Goal: Task Accomplishment & Management: Use online tool/utility

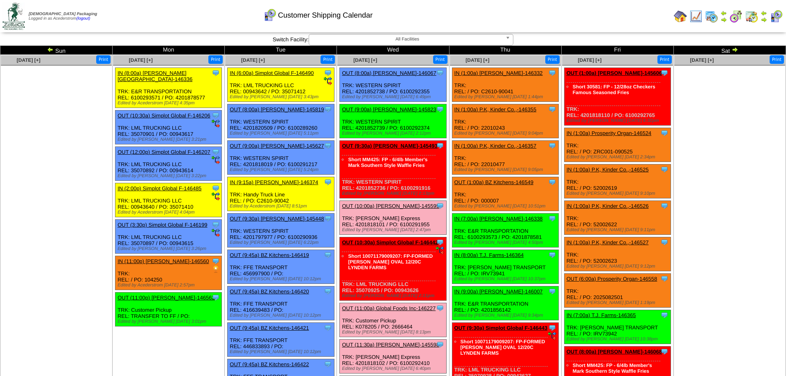
click at [381, 111] on link "OUT (9:00a) Lamb-Weston-145823" at bounding box center [389, 109] width 94 height 6
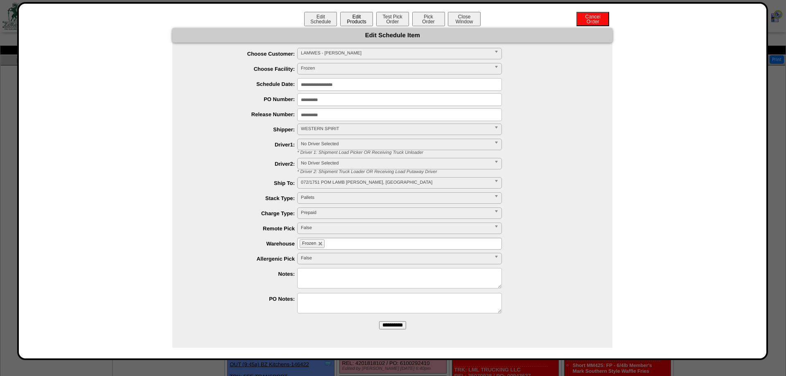
click at [352, 14] on button "Edit Products" at bounding box center [356, 19] width 33 height 14
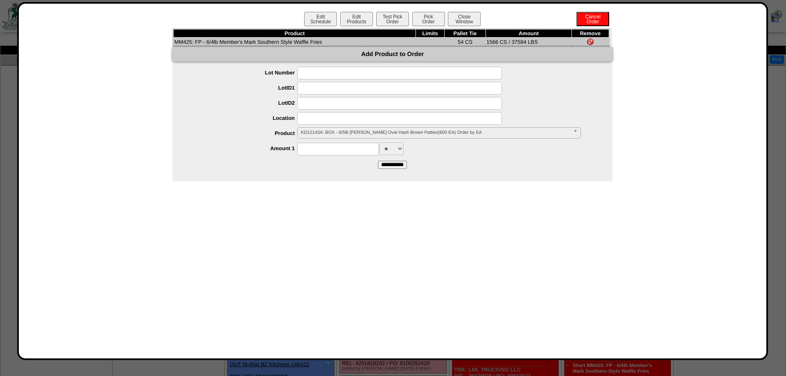
click at [347, 135] on span "KD12143A: BOX - 6/5lb Lamb Weston Oval Hash Brown Patties(600 EA) Order by EA" at bounding box center [435, 133] width 269 height 10
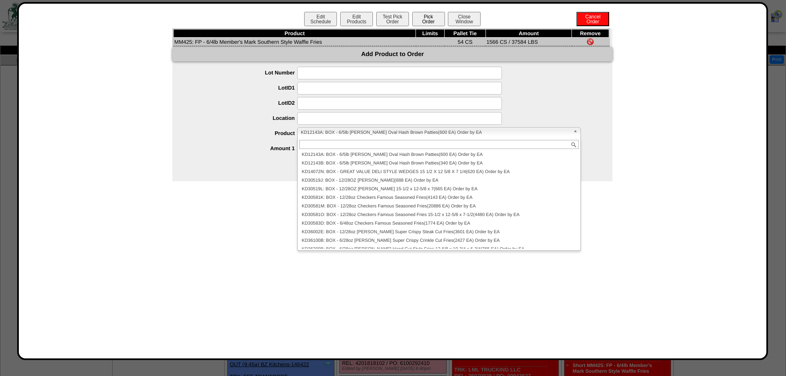
click at [423, 18] on button "Pick Order" at bounding box center [428, 19] width 33 height 14
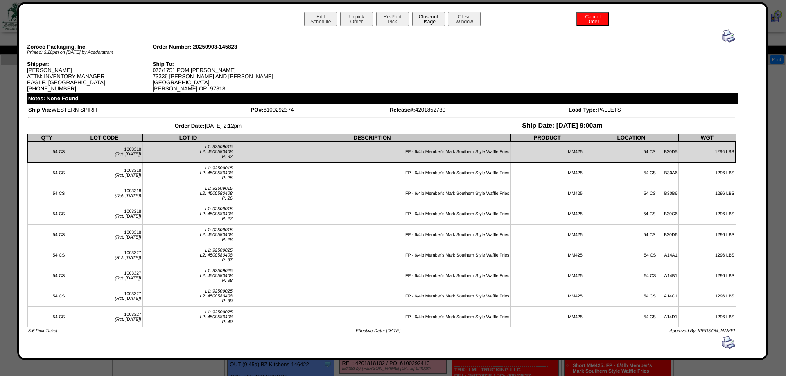
click at [422, 16] on button "Closeout Usage" at bounding box center [428, 19] width 33 height 14
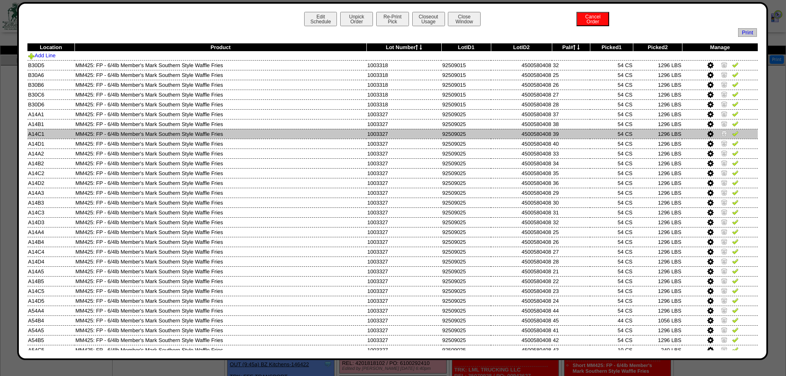
scroll to position [34, 0]
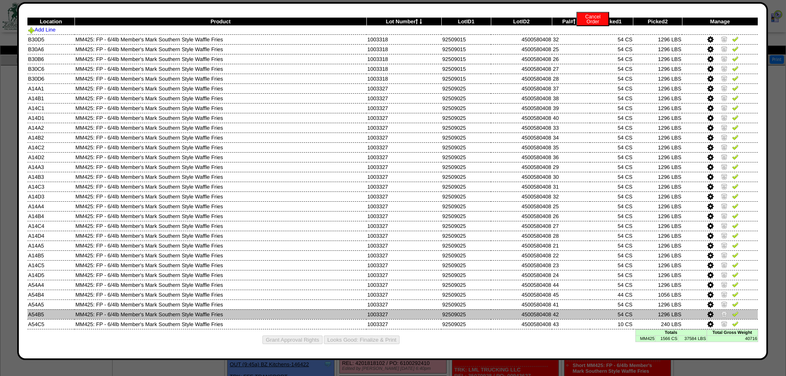
click at [724, 321] on img at bounding box center [724, 323] width 7 height 7
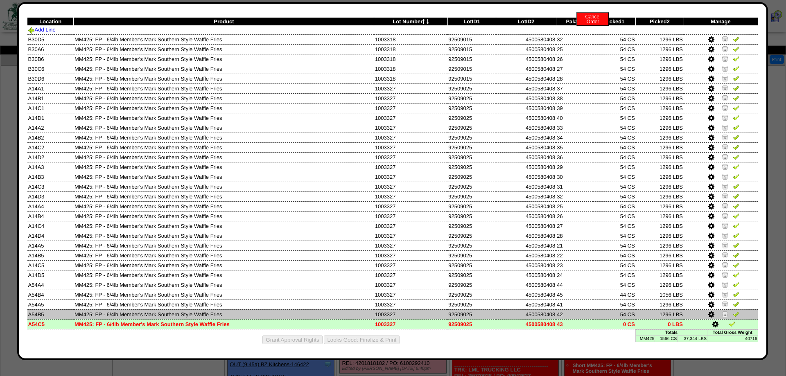
click at [723, 311] on img at bounding box center [724, 314] width 7 height 7
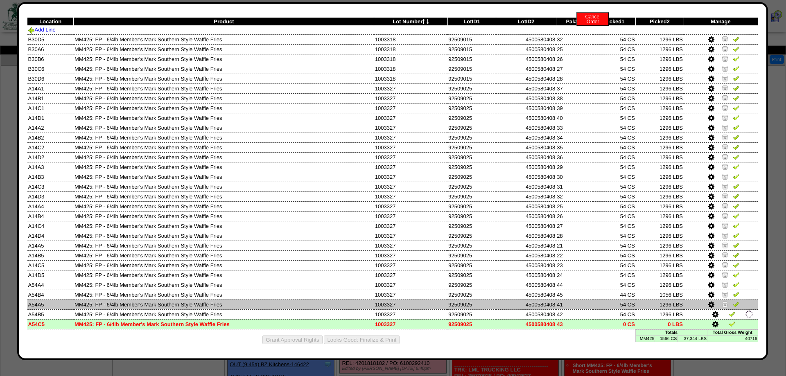
click at [723, 303] on img at bounding box center [724, 304] width 7 height 7
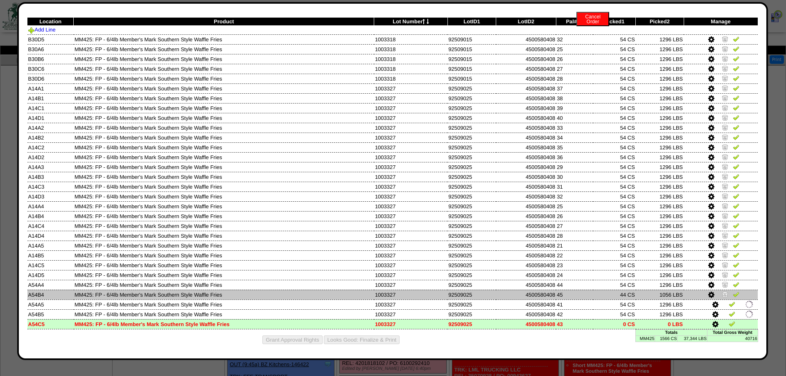
click at [724, 294] on img at bounding box center [724, 294] width 7 height 7
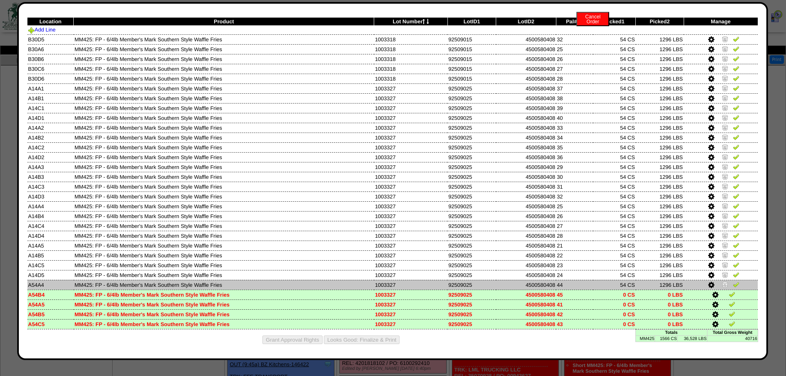
click at [726, 282] on img at bounding box center [724, 284] width 7 height 7
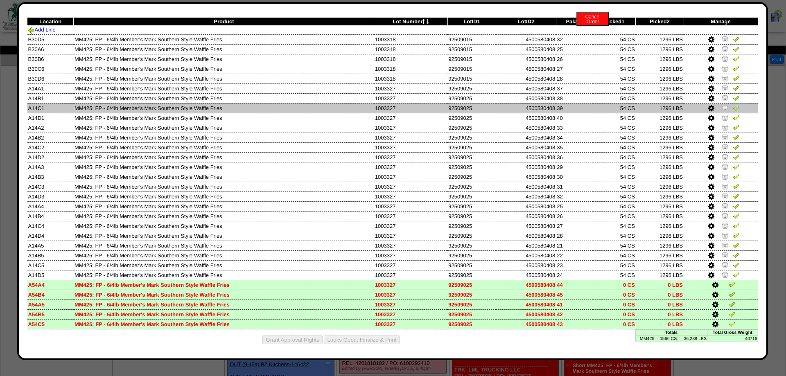
scroll to position [0, 0]
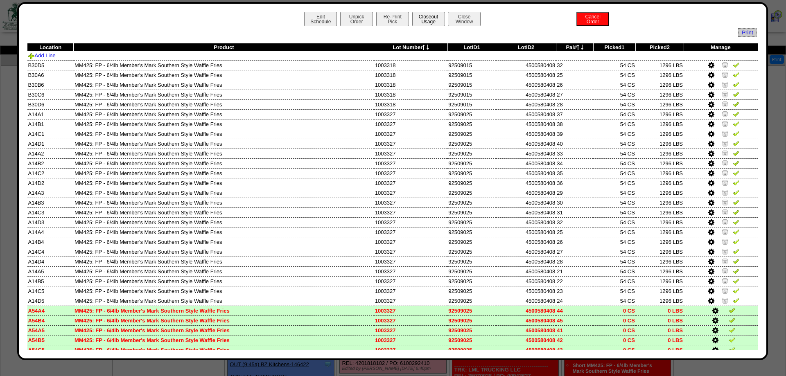
click at [426, 18] on button "Closeout Usage" at bounding box center [428, 19] width 33 height 14
click at [433, 20] on button "Closeout Usage" at bounding box center [428, 19] width 33 height 14
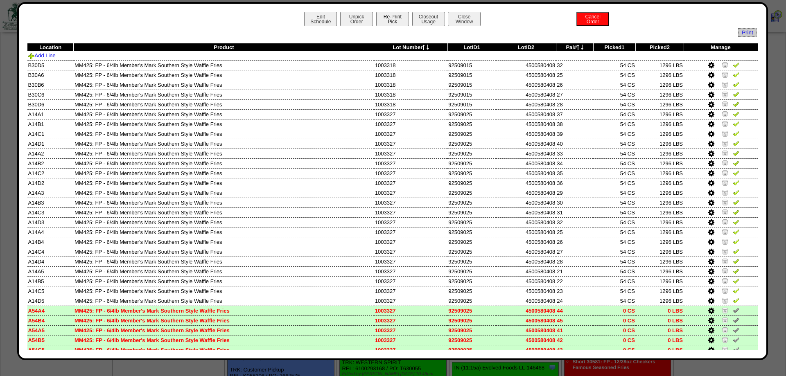
click at [393, 23] on button "Re-Print Pick" at bounding box center [392, 19] width 33 height 14
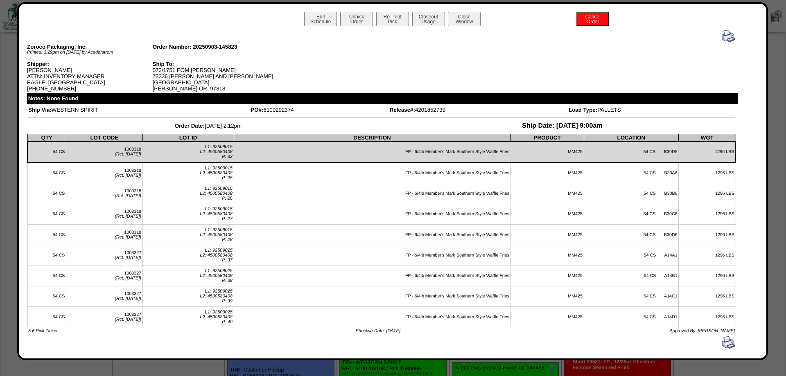
click at [724, 37] on img at bounding box center [727, 35] width 13 height 13
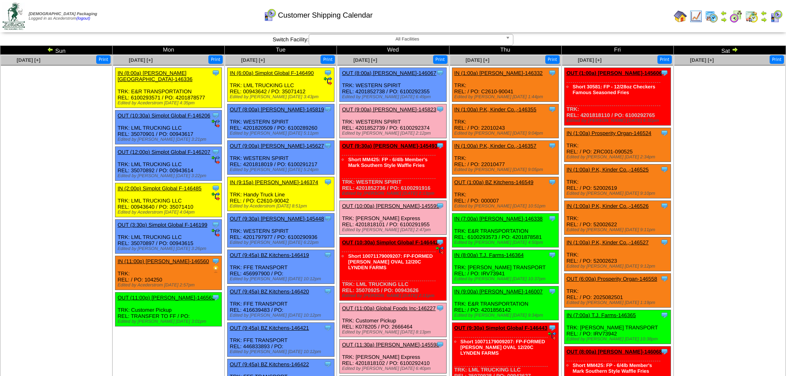
click at [406, 149] on link "OUT (9:30a) Lamb-Weston-145493" at bounding box center [389, 146] width 95 height 6
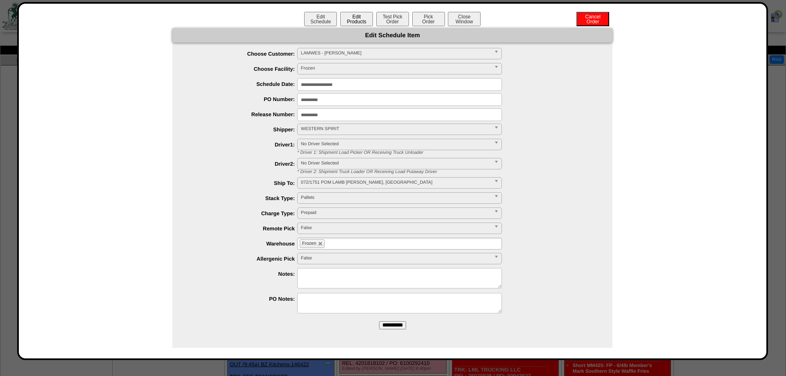
click at [356, 25] on button "Edit Products" at bounding box center [356, 19] width 33 height 14
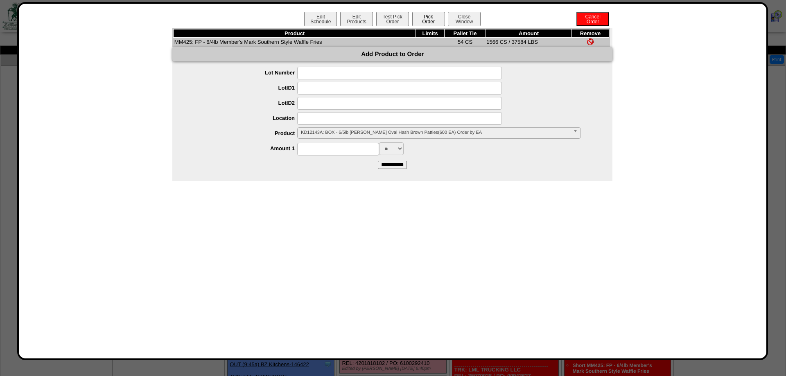
click at [435, 20] on button "Pick Order" at bounding box center [428, 19] width 33 height 14
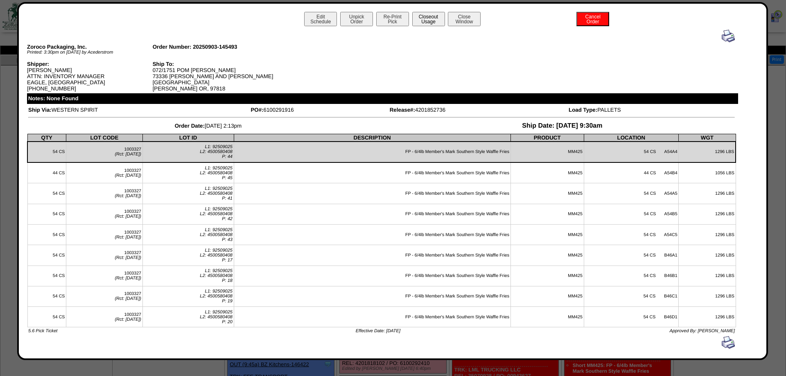
click at [440, 21] on button "Closeout Usage" at bounding box center [428, 19] width 33 height 14
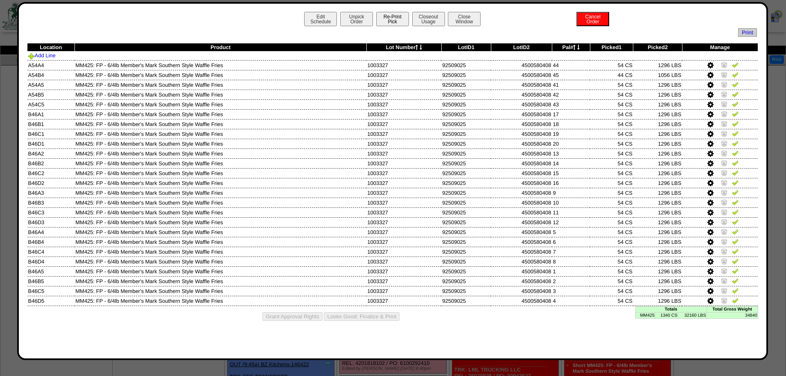
click at [399, 14] on button "Re-Print Pick" at bounding box center [392, 19] width 33 height 14
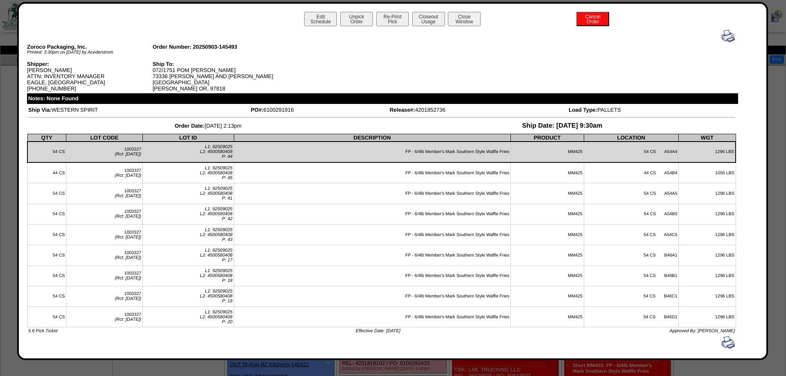
click at [729, 38] on img at bounding box center [727, 35] width 13 height 13
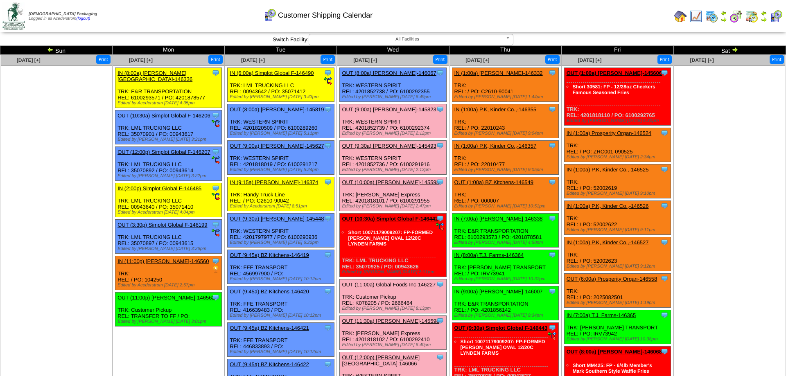
click at [376, 38] on span "All Facilities" at bounding box center [407, 39] width 190 height 10
click at [200, 28] on td "Zoroco Packaging Logged in as Acederstrom (logout)" at bounding box center [101, 16] width 200 height 31
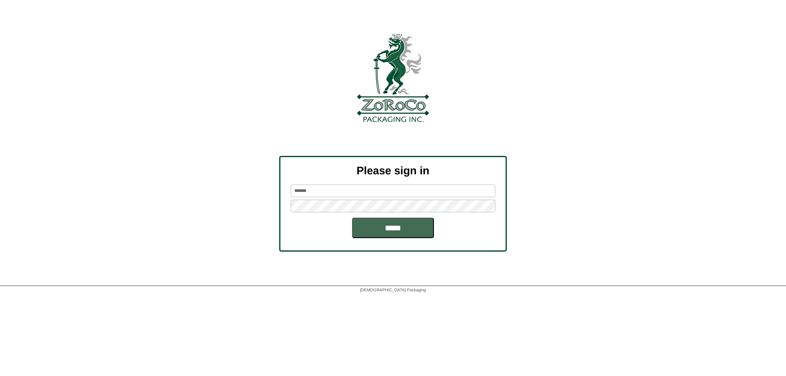
click at [371, 228] on input "*****" at bounding box center [393, 228] width 82 height 20
